Goal: Find specific page/section

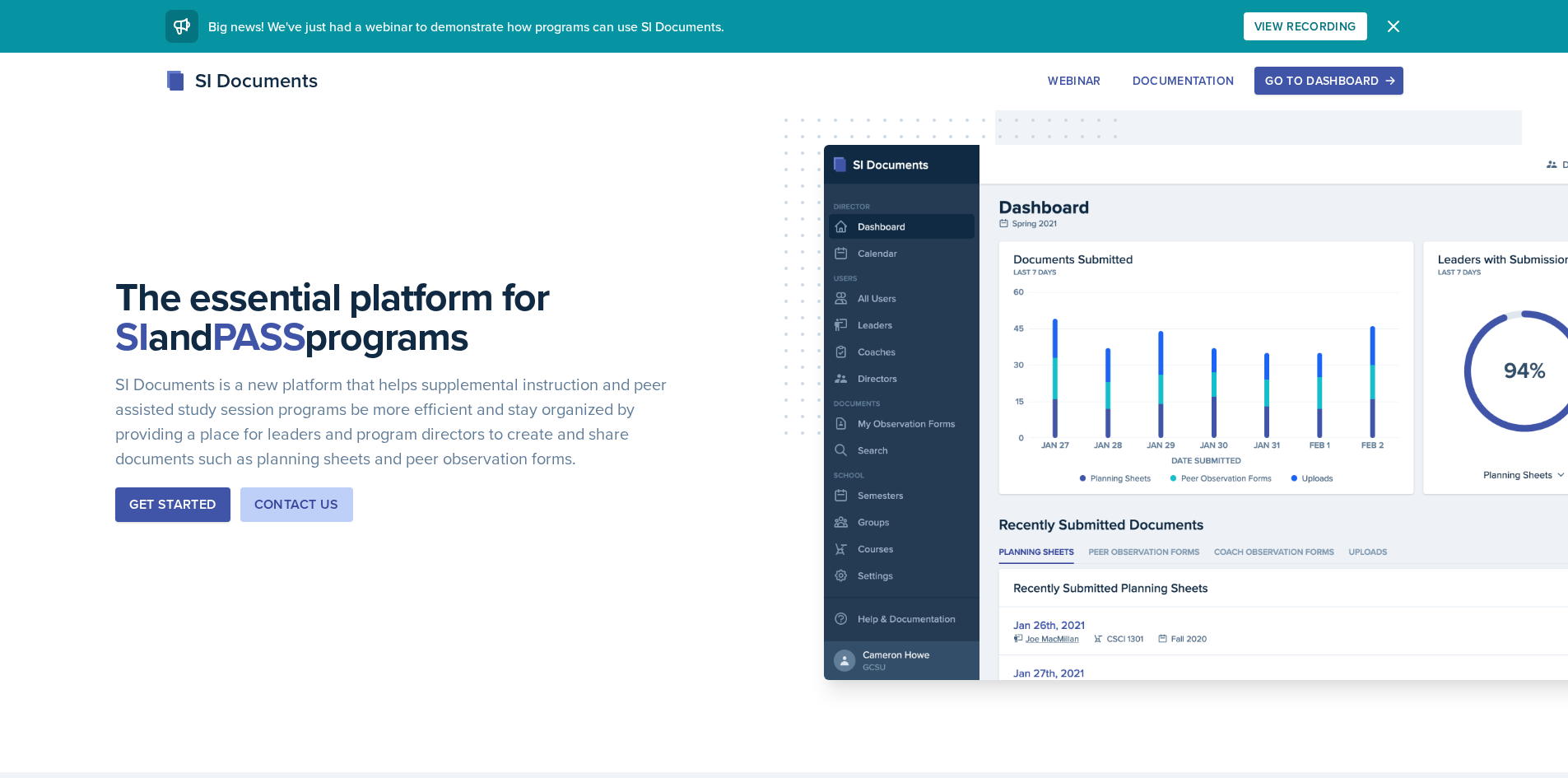
click at [1369, 77] on div "Go to Dashboard" at bounding box center [1328, 81] width 127 height 13
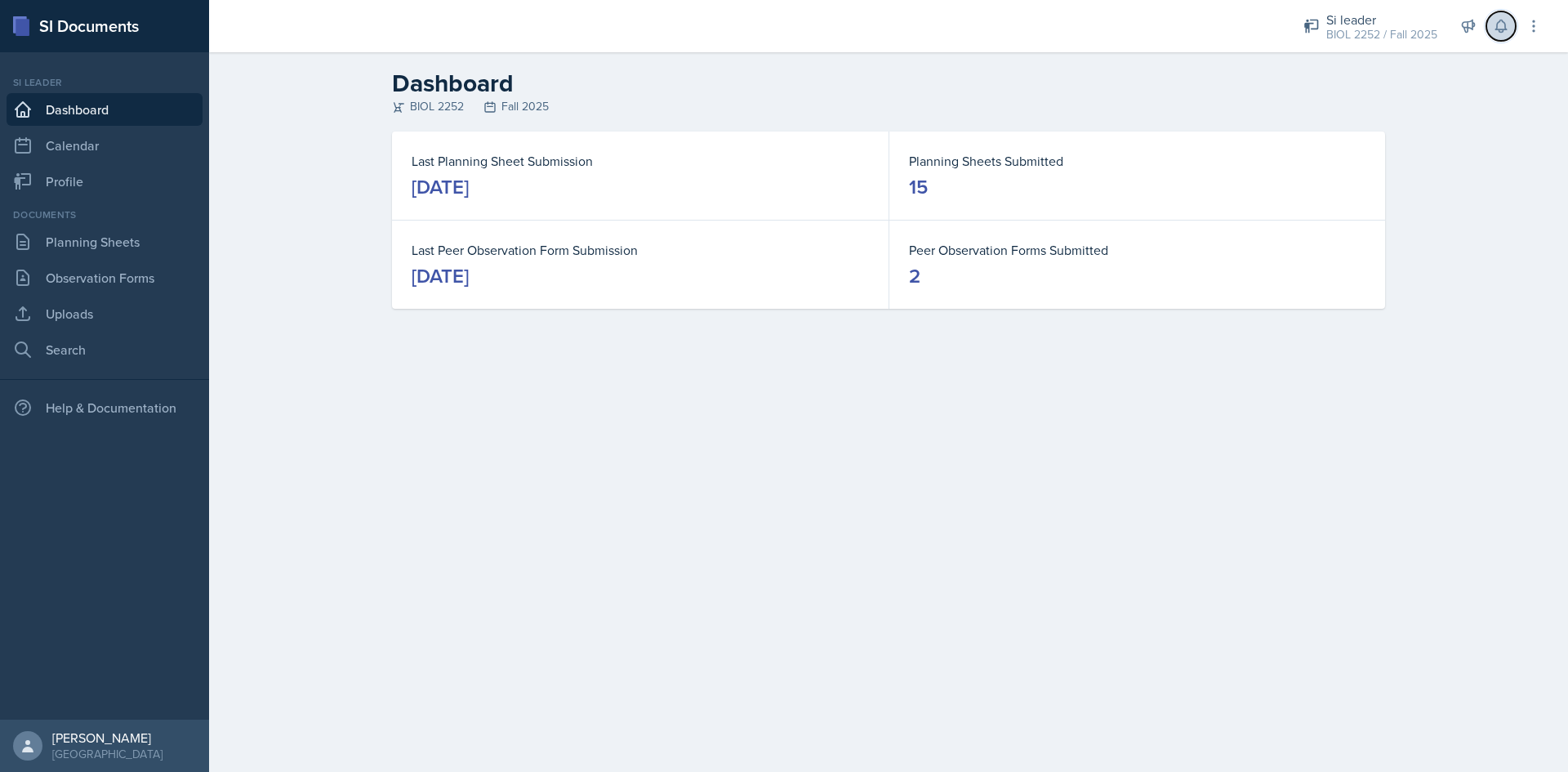
click at [1507, 26] on icon at bounding box center [1501, 26] width 16 height 16
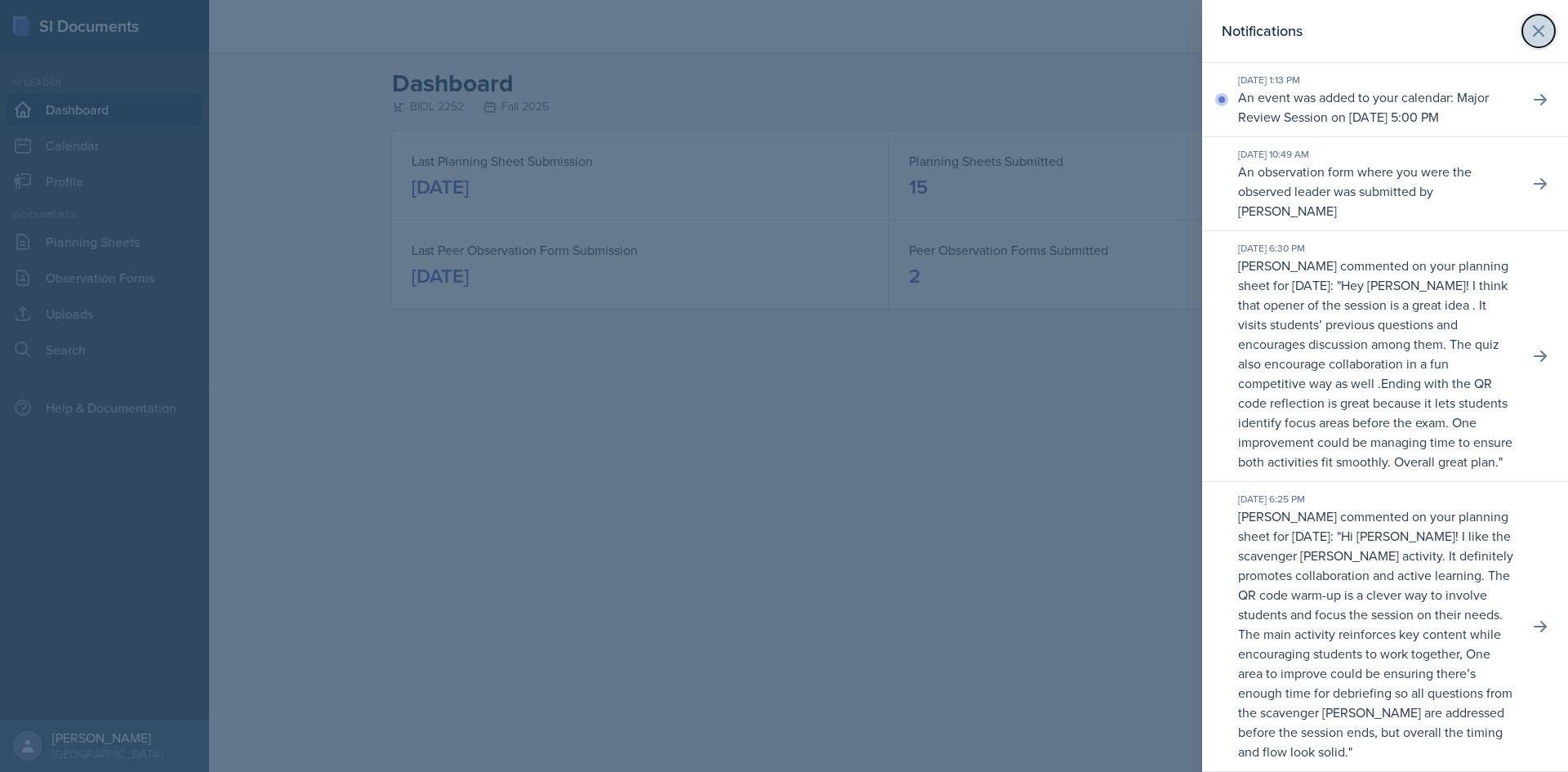
click at [1529, 29] on icon at bounding box center [1539, 31] width 20 height 20
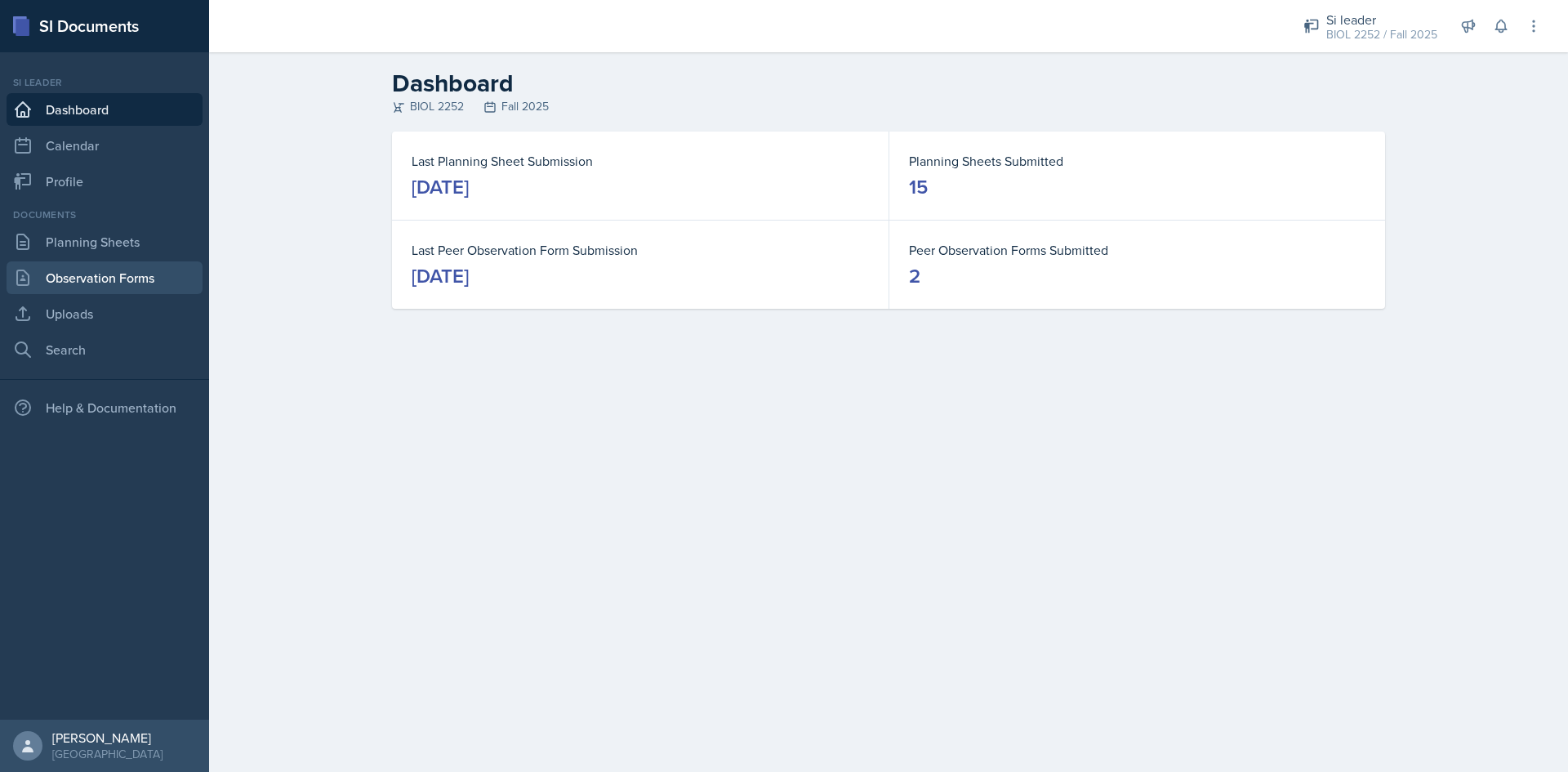
click at [109, 285] on link "Observation Forms" at bounding box center [105, 278] width 196 height 33
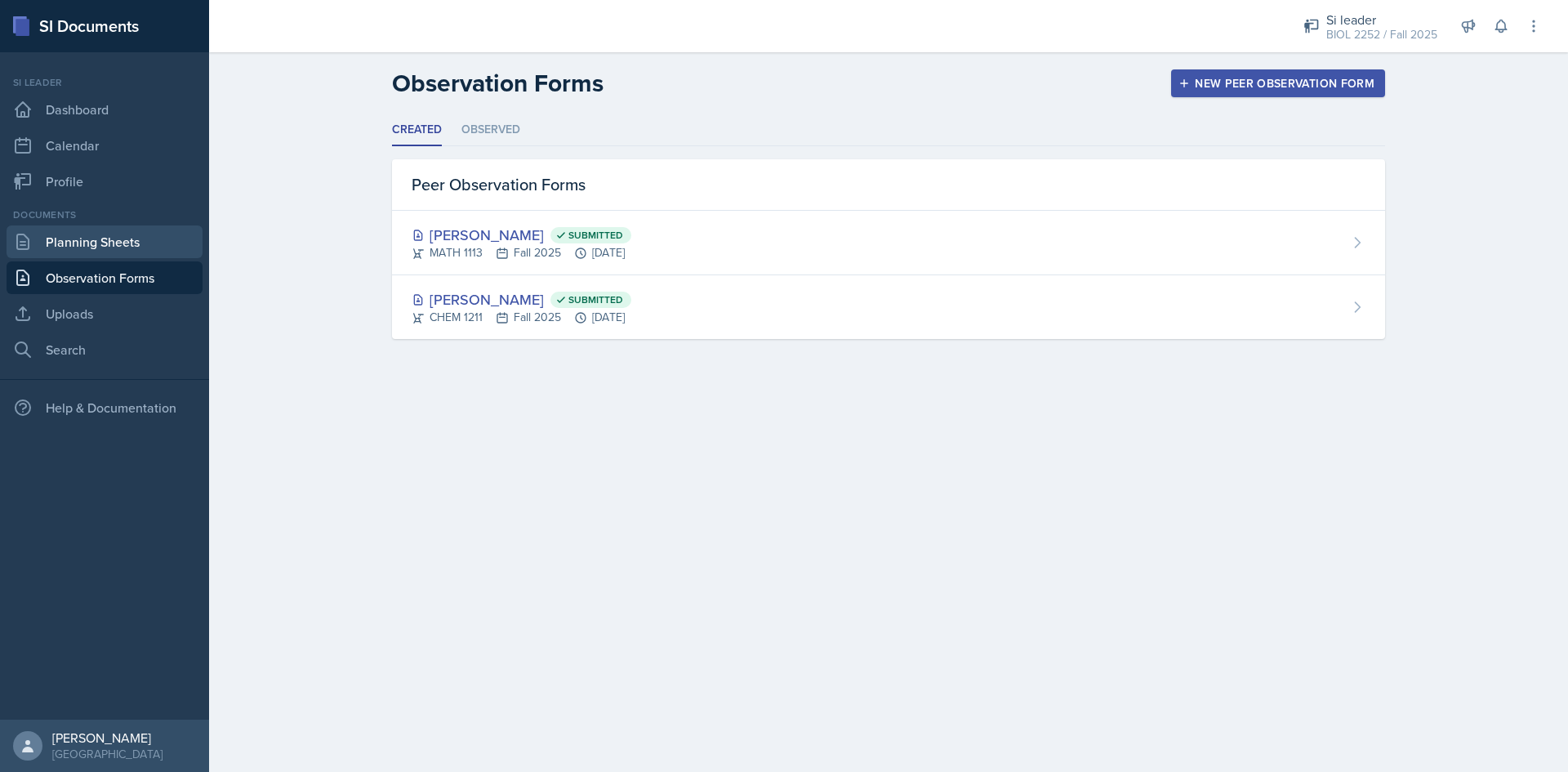
click at [94, 252] on link "Planning Sheets" at bounding box center [105, 242] width 196 height 33
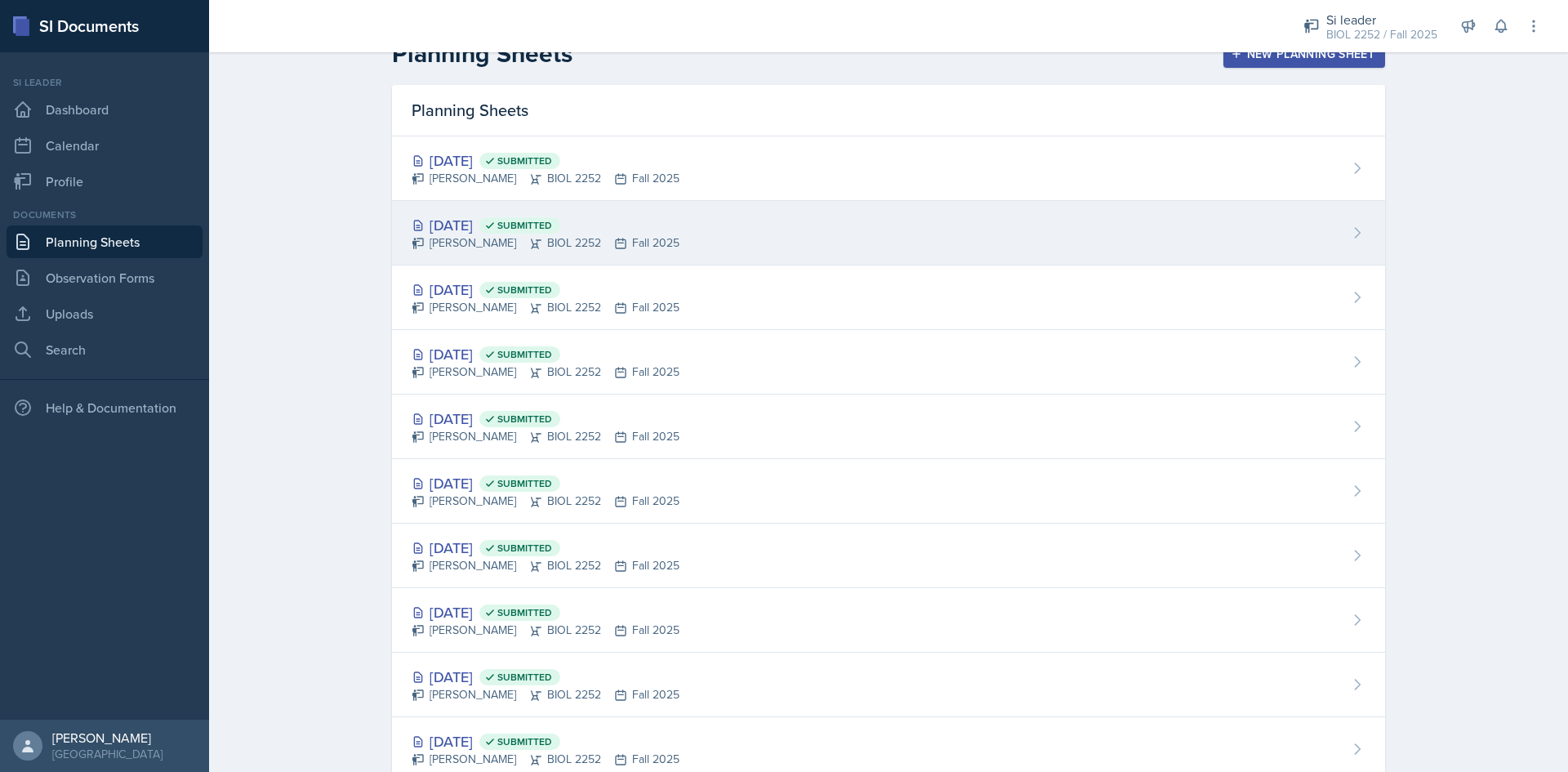
scroll to position [82, 0]
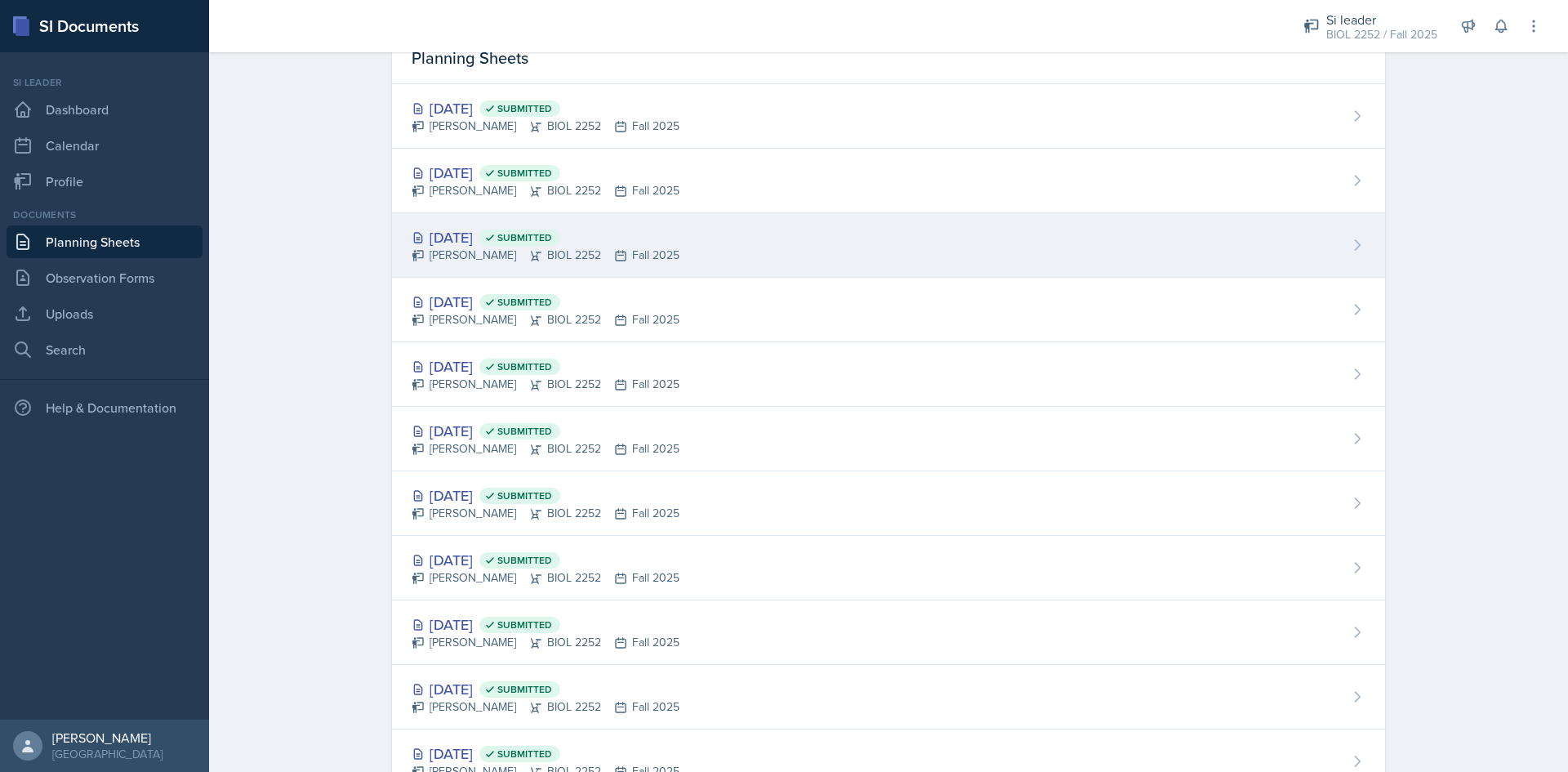
click at [673, 246] on div "[DATE] Submitted" at bounding box center [546, 237] width 268 height 22
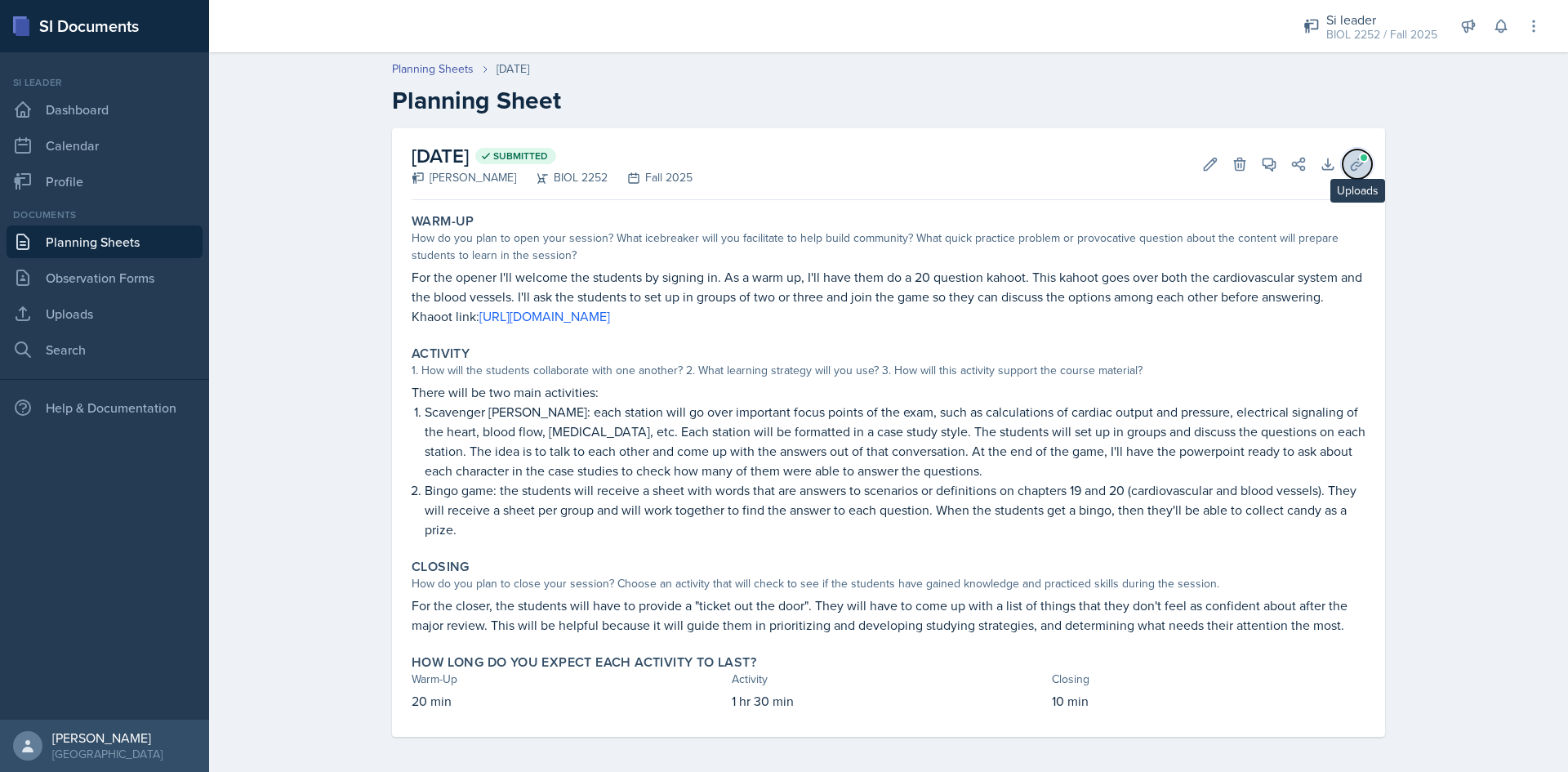
click at [1358, 170] on icon at bounding box center [1357, 164] width 16 height 16
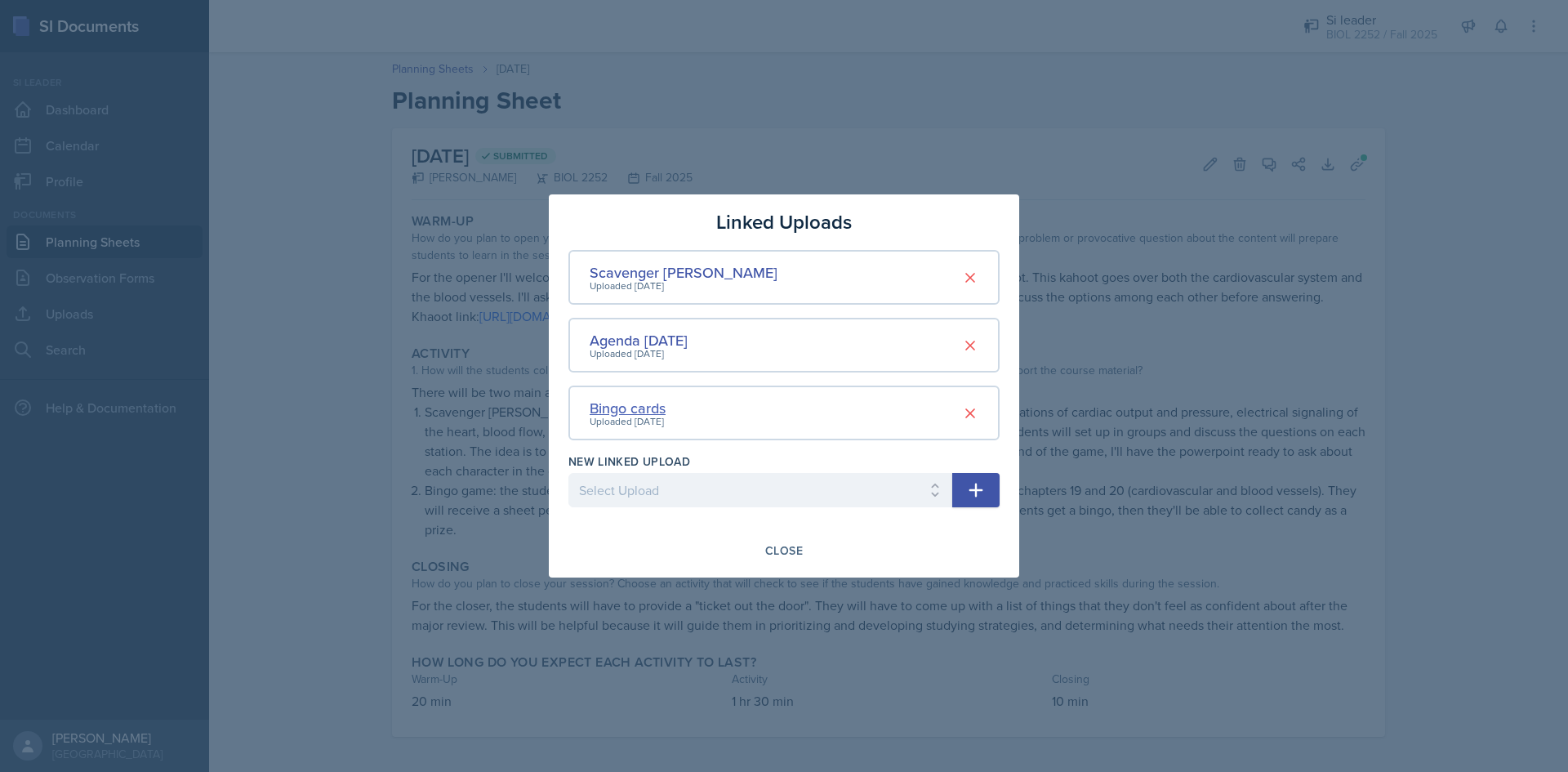
click at [644, 404] on div "Bingo cards" at bounding box center [628, 408] width 76 height 22
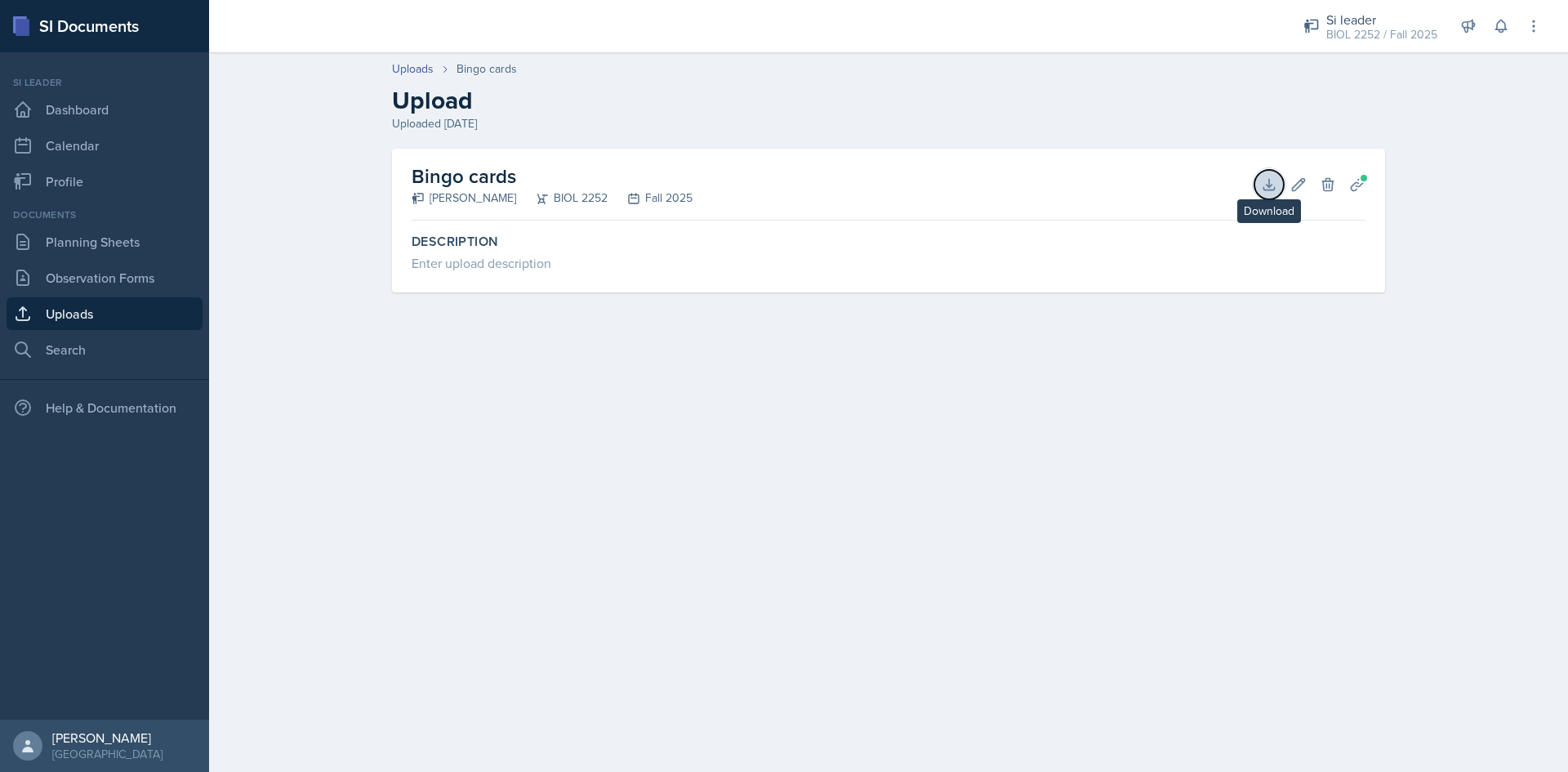
click at [1269, 185] on icon at bounding box center [1268, 184] width 11 height 11
click at [1497, 32] on icon at bounding box center [1501, 26] width 16 height 16
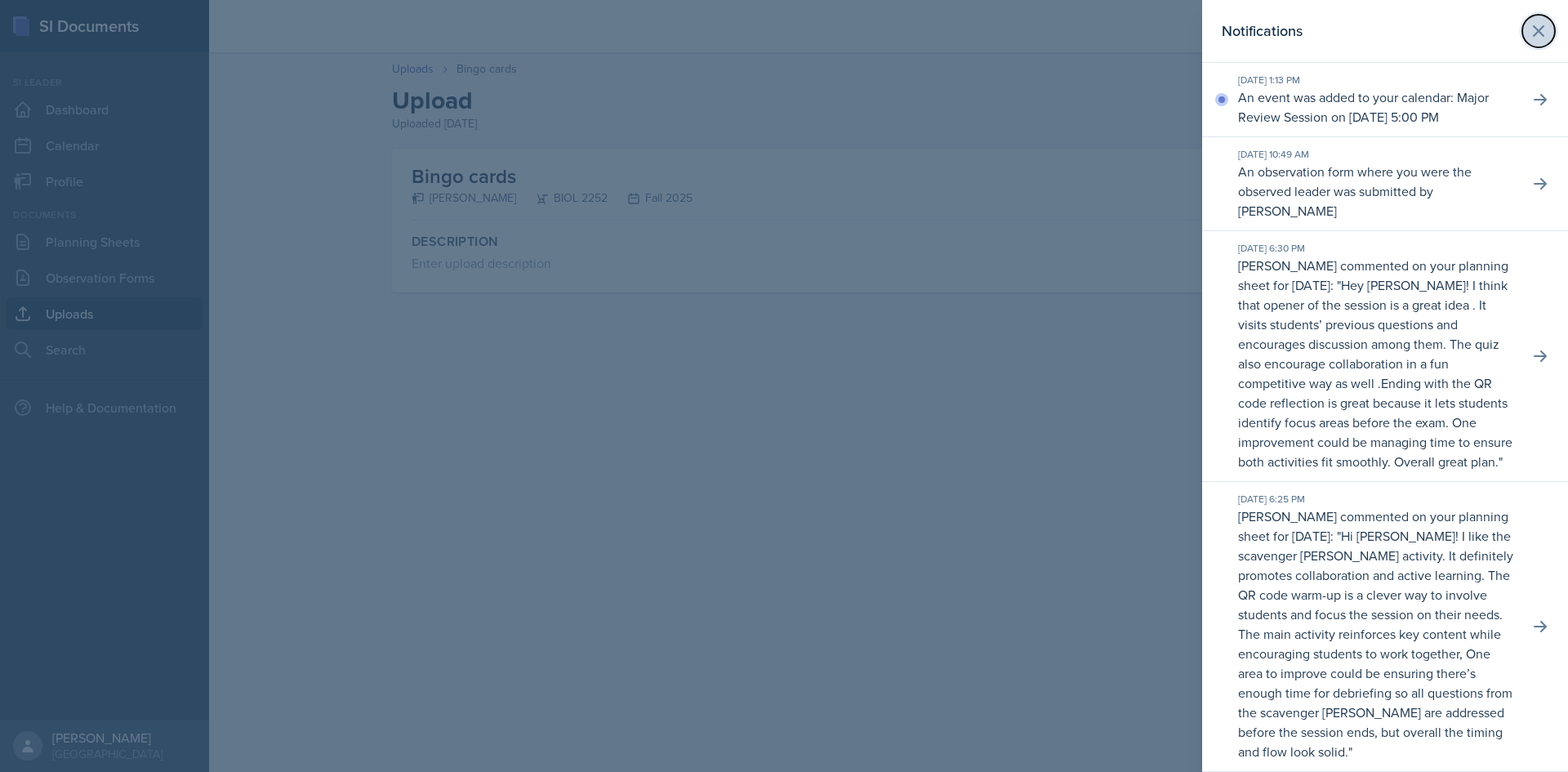
click at [1531, 35] on icon at bounding box center [1539, 31] width 20 height 20
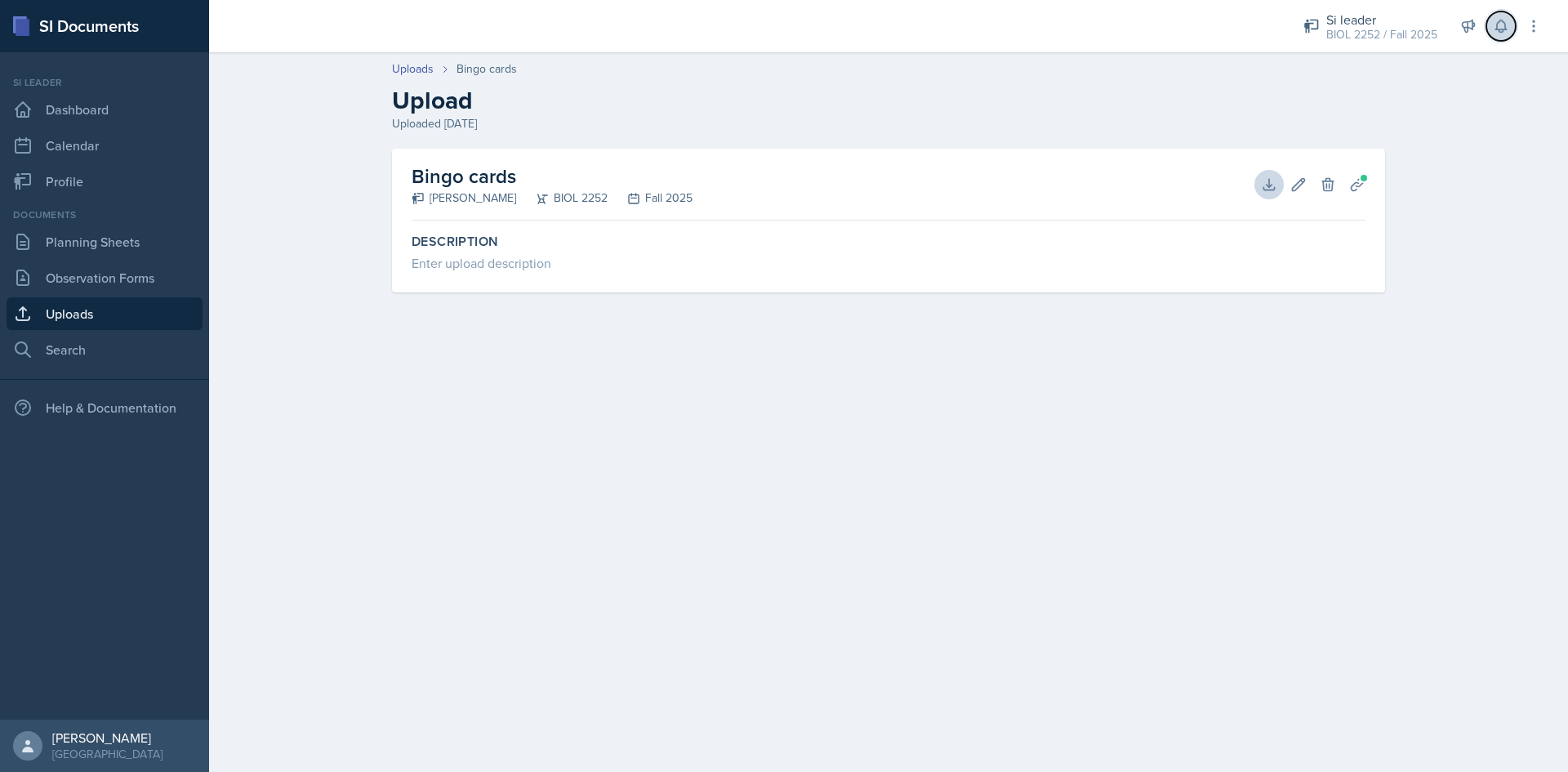
click at [1515, 25] on button at bounding box center [1501, 26] width 29 height 29
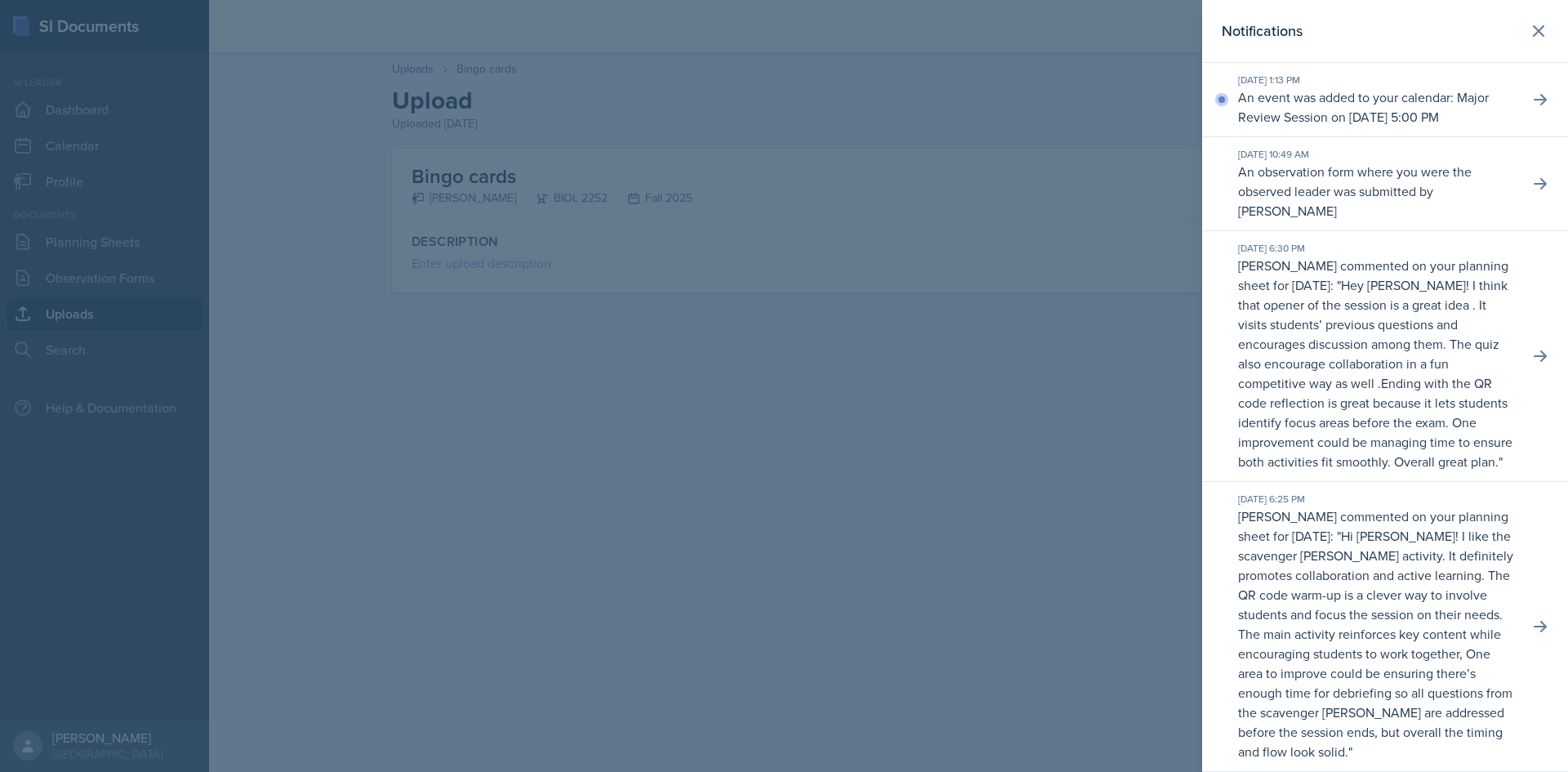
click at [1525, 22] on div "Notifications" at bounding box center [1385, 31] width 327 height 23
click at [1529, 22] on icon at bounding box center [1539, 31] width 20 height 20
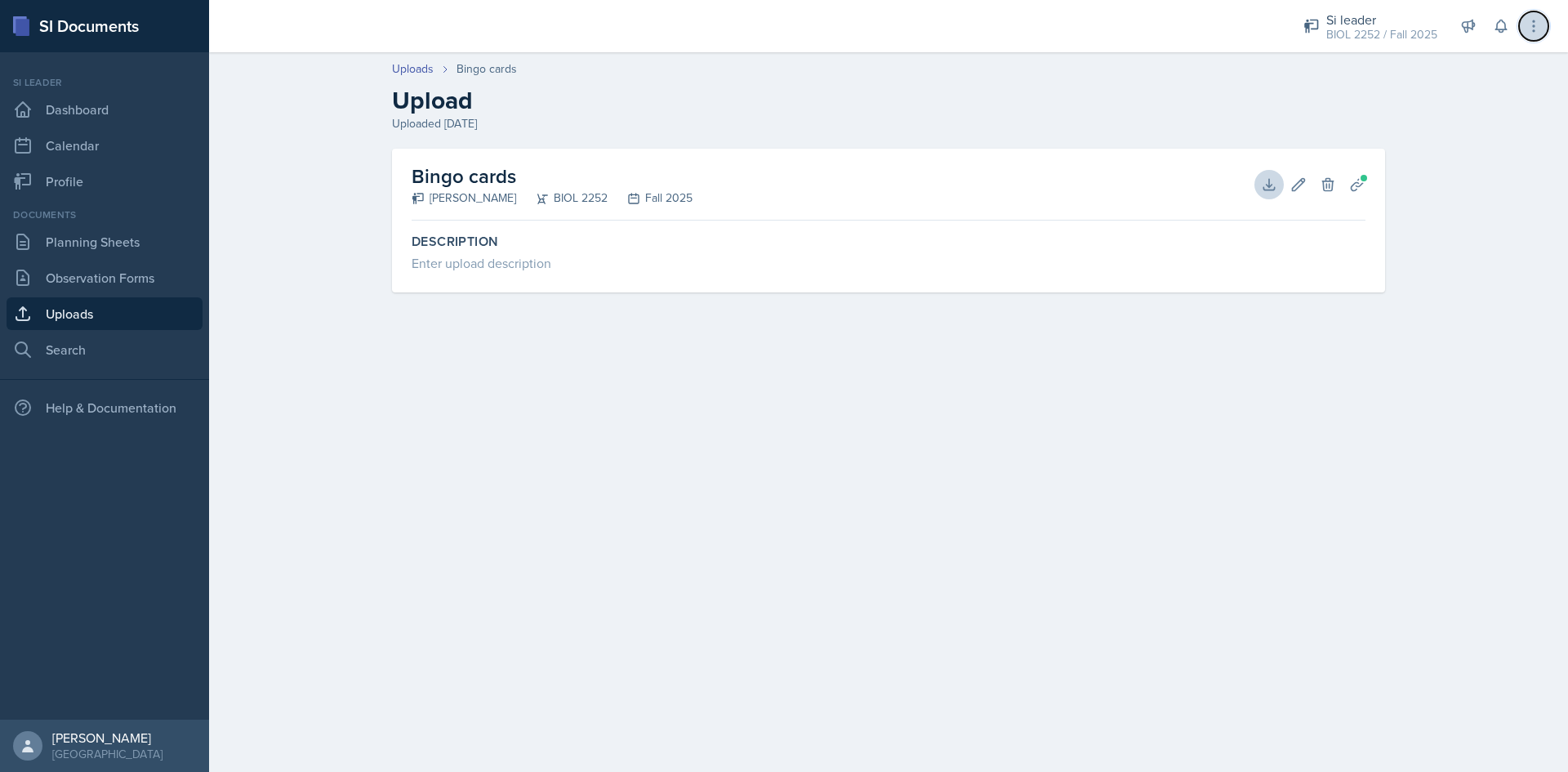
click at [1537, 17] on button at bounding box center [1534, 26] width 29 height 29
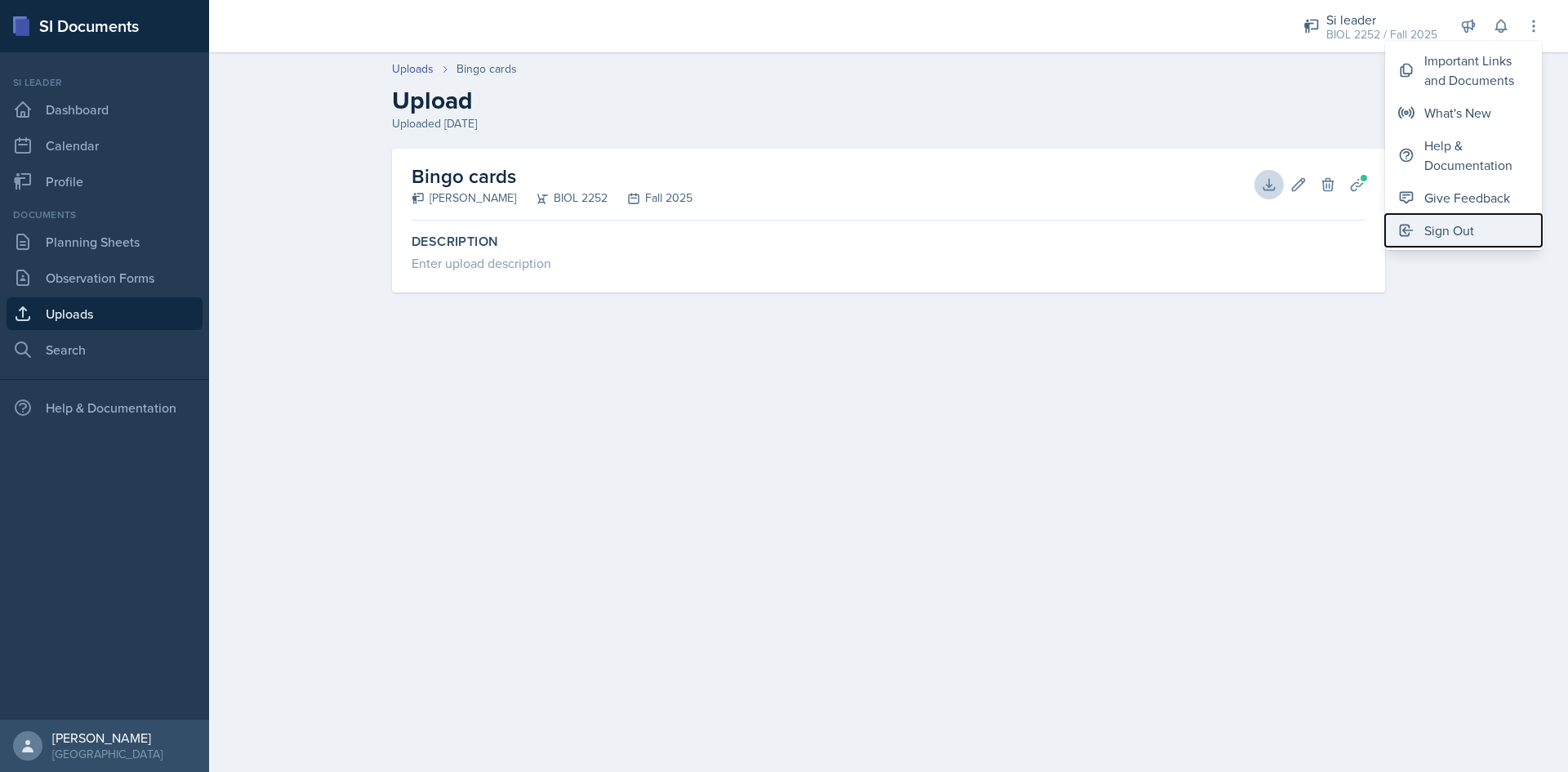
click at [1439, 228] on div "Sign Out" at bounding box center [1449, 230] width 50 height 20
